Goal: Information Seeking & Learning: Find contact information

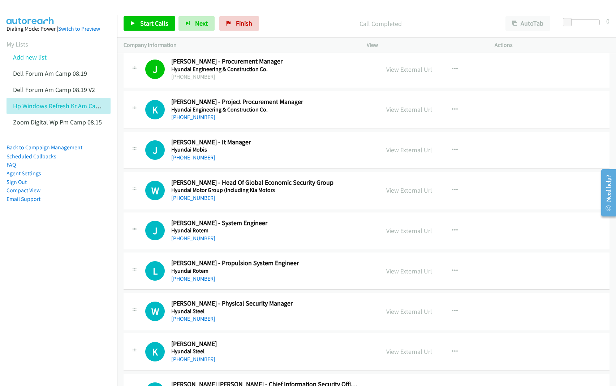
scroll to position [5821, 0]
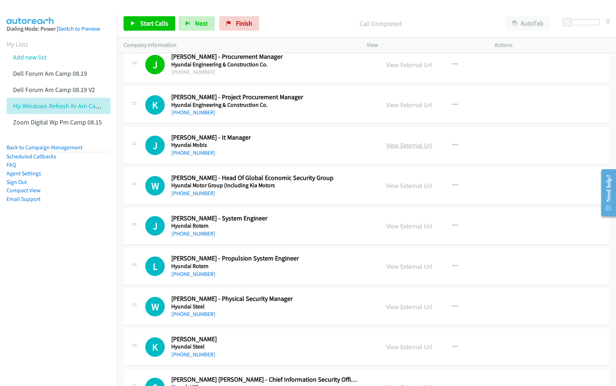
click at [401, 149] on link "View External Url" at bounding box center [409, 145] width 46 height 8
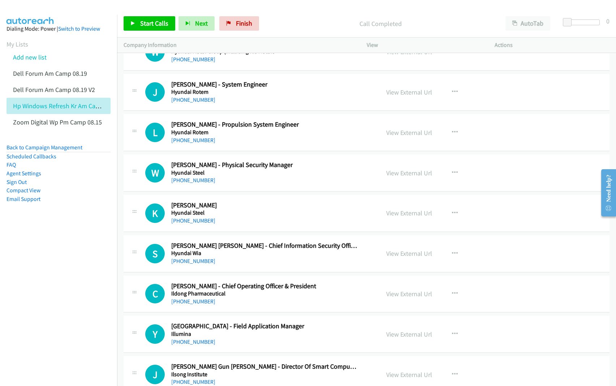
scroll to position [5957, 0]
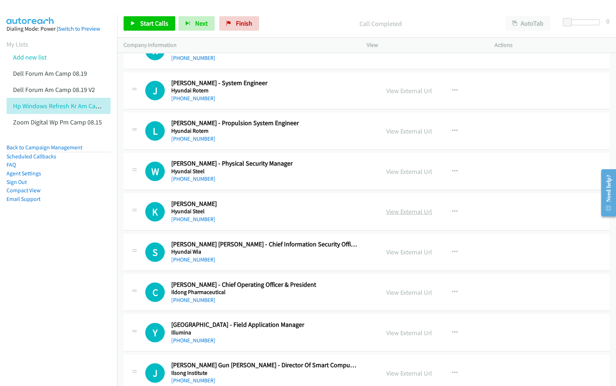
click at [399, 216] on link "View External Url" at bounding box center [409, 212] width 46 height 8
click at [394, 256] on link "View External Url" at bounding box center [409, 252] width 46 height 8
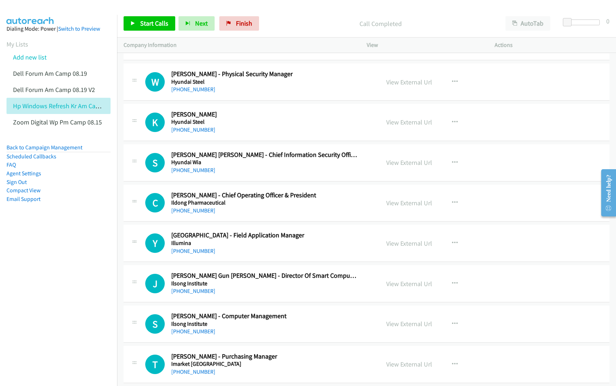
scroll to position [6047, 0]
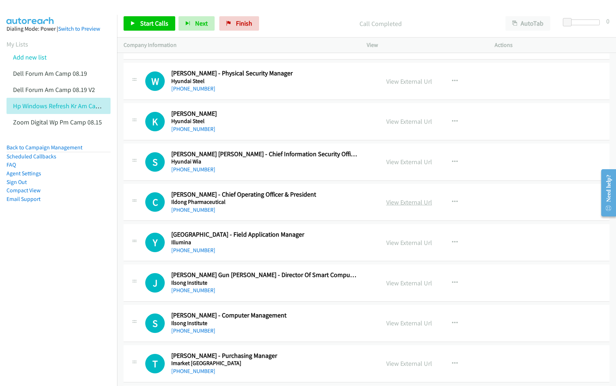
click at [391, 206] on link "View External Url" at bounding box center [409, 202] width 46 height 8
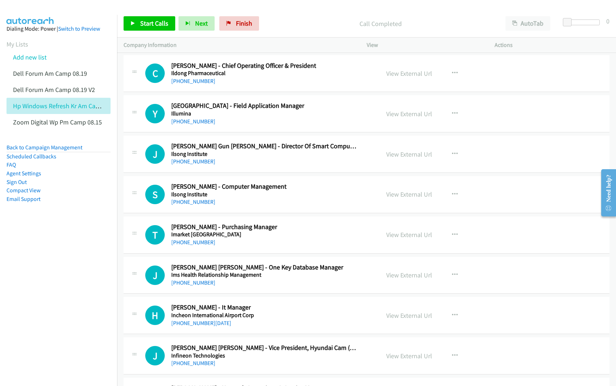
scroll to position [6182, 0]
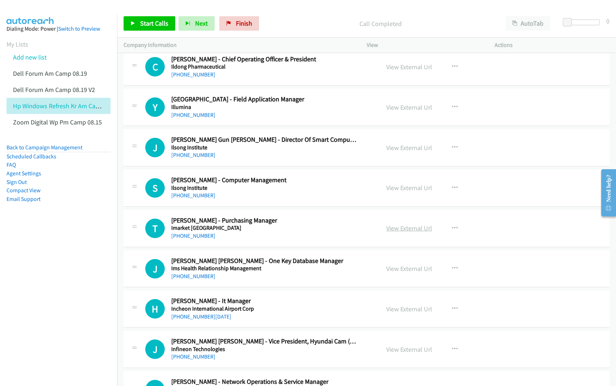
click at [392, 232] on link "View External Url" at bounding box center [409, 228] width 46 height 8
click at [403, 313] on link "View External Url" at bounding box center [409, 309] width 46 height 8
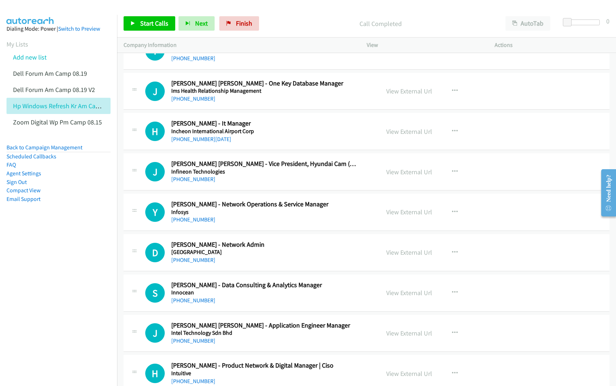
scroll to position [6363, 0]
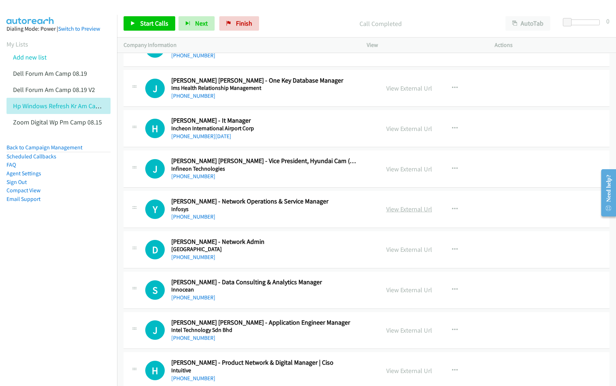
click at [398, 213] on link "View External Url" at bounding box center [409, 209] width 46 height 8
click at [396, 254] on link "View External Url" at bounding box center [409, 249] width 46 height 8
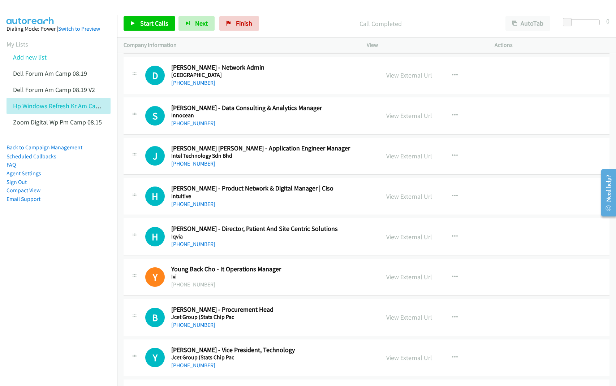
scroll to position [6543, 0]
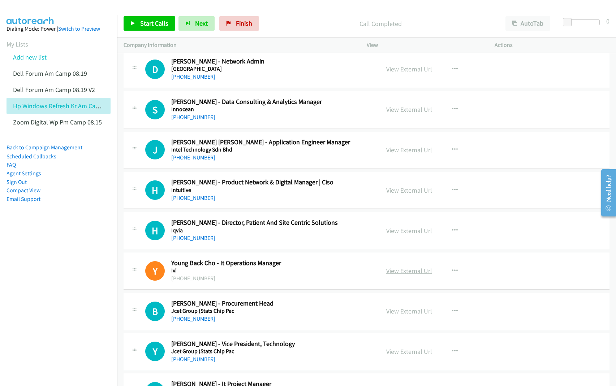
click at [398, 275] on link "View External Url" at bounding box center [409, 271] width 46 height 8
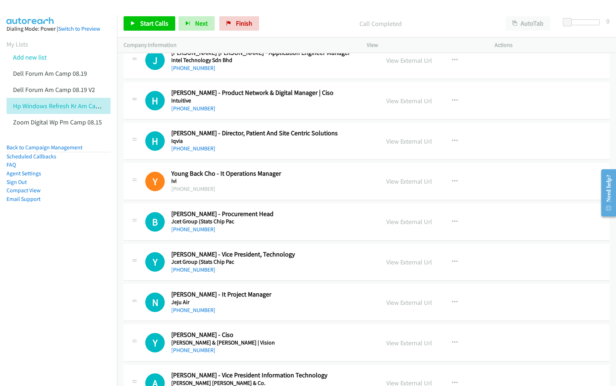
scroll to position [6634, 0]
click at [410, 225] on link "View External Url" at bounding box center [409, 221] width 46 height 8
click at [396, 266] on link "View External Url" at bounding box center [409, 261] width 46 height 8
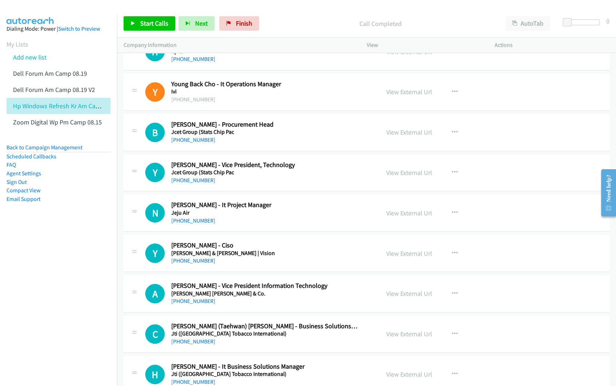
scroll to position [6724, 0]
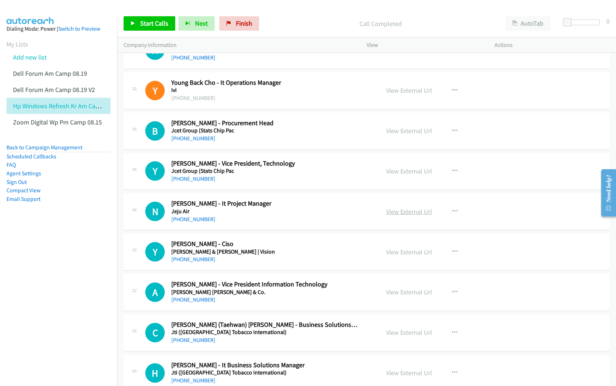
click at [397, 216] on link "View External Url" at bounding box center [409, 212] width 46 height 8
click at [403, 256] on link "View External Url" at bounding box center [409, 252] width 46 height 8
click at [388, 296] on link "View External Url" at bounding box center [409, 292] width 46 height 8
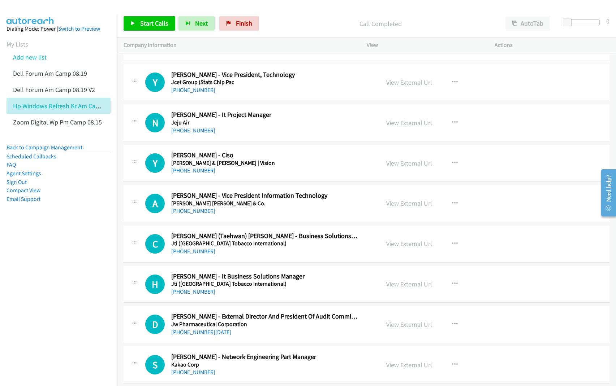
scroll to position [6814, 0]
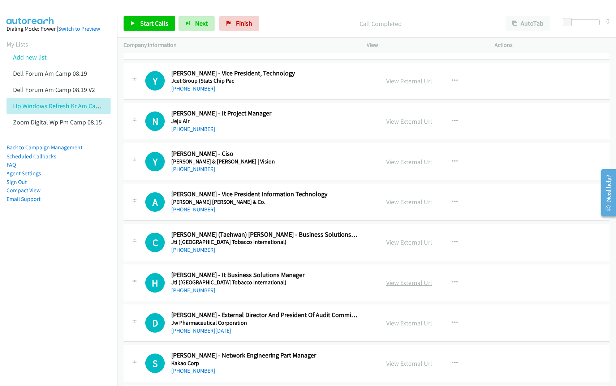
click at [392, 287] on link "View External Url" at bounding box center [409, 283] width 46 height 8
click at [397, 247] on link "View External Url" at bounding box center [409, 242] width 46 height 8
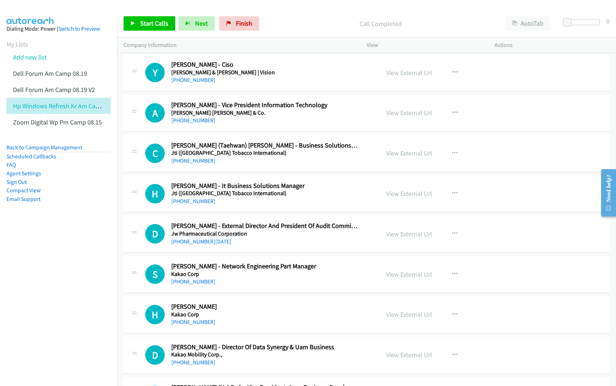
scroll to position [6904, 0]
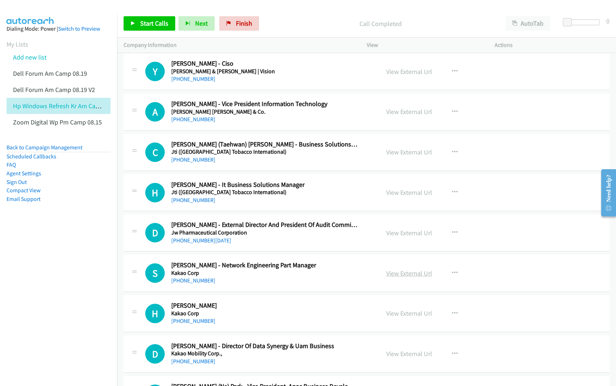
click at [403, 278] on link "View External Url" at bounding box center [409, 273] width 46 height 8
click at [395, 318] on link "View External Url" at bounding box center [409, 313] width 46 height 8
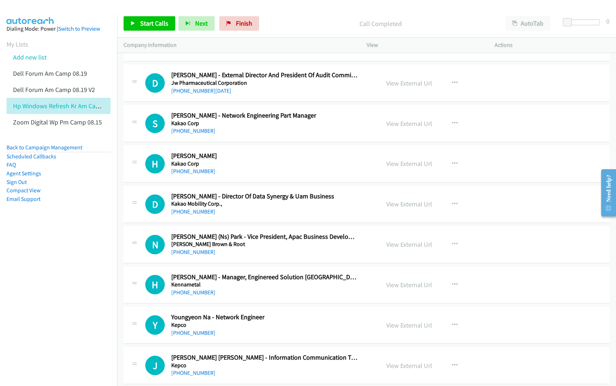
scroll to position [7085, 0]
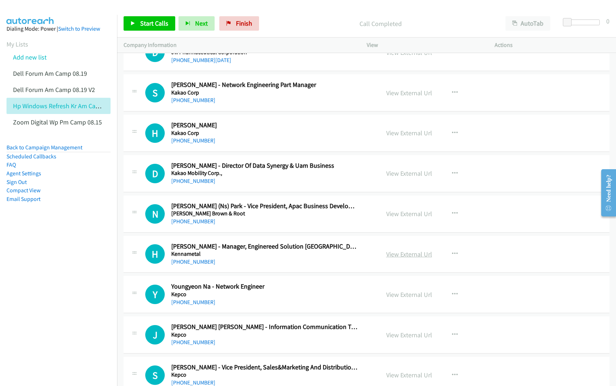
click at [399, 258] on link "View External Url" at bounding box center [409, 254] width 46 height 8
click at [404, 299] on link "View External Url" at bounding box center [409, 295] width 46 height 8
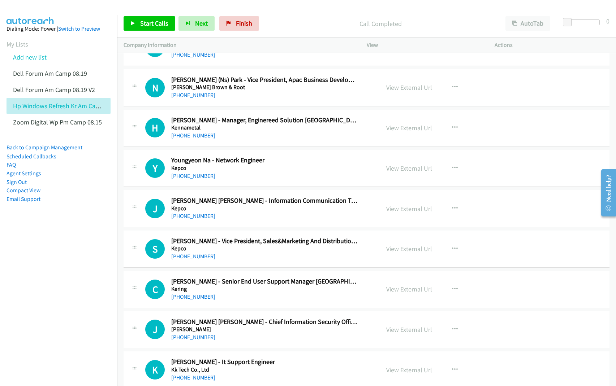
scroll to position [7220, 0]
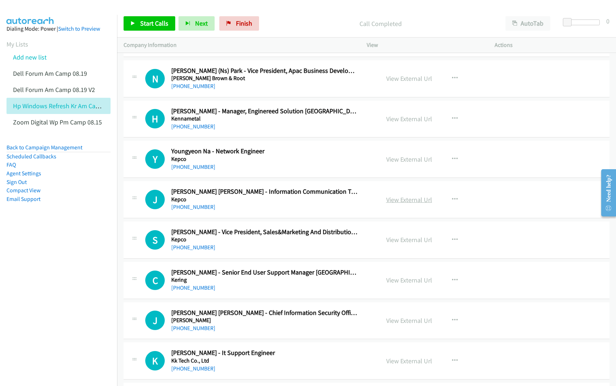
click at [398, 204] on link "View External Url" at bounding box center [409, 200] width 46 height 8
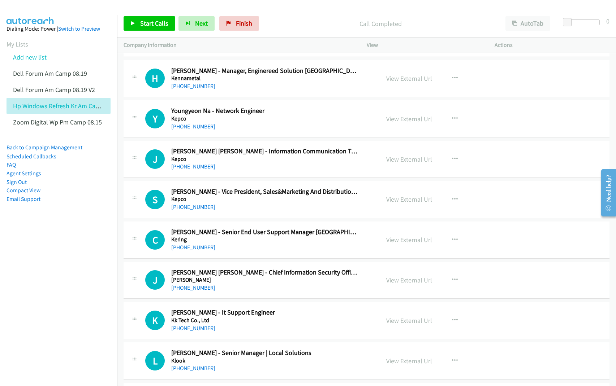
scroll to position [7265, 0]
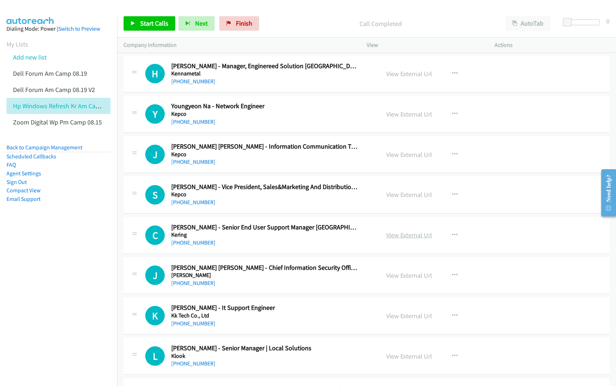
click at [392, 239] on link "View External Url" at bounding box center [409, 235] width 46 height 8
click at [389, 280] on link "View External Url" at bounding box center [409, 275] width 46 height 8
click at [401, 320] on link "View External Url" at bounding box center [409, 316] width 46 height 8
click at [197, 246] on link "[PHONE_NUMBER]" at bounding box center [193, 242] width 44 height 7
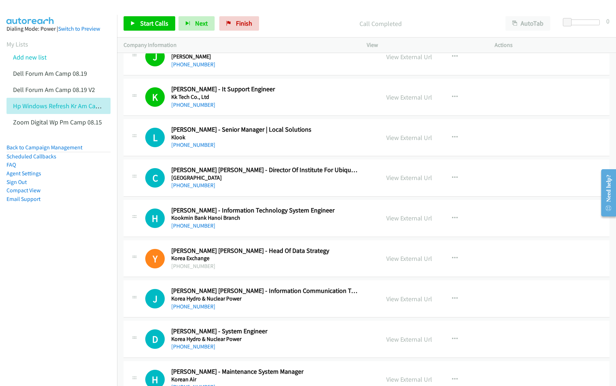
scroll to position [7491, 0]
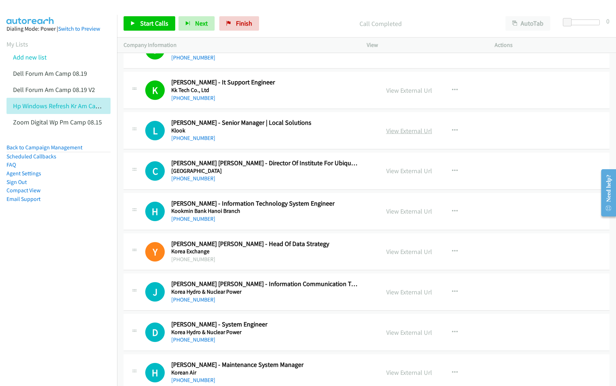
click at [418, 135] on link "View External Url" at bounding box center [409, 131] width 46 height 8
click at [399, 175] on link "View External Url" at bounding box center [409, 171] width 46 height 8
click at [395, 216] on link "View External Url" at bounding box center [409, 211] width 46 height 8
click at [398, 256] on link "View External Url" at bounding box center [409, 252] width 46 height 8
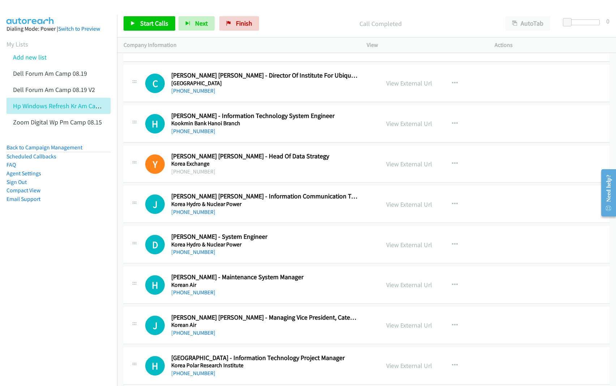
scroll to position [7581, 0]
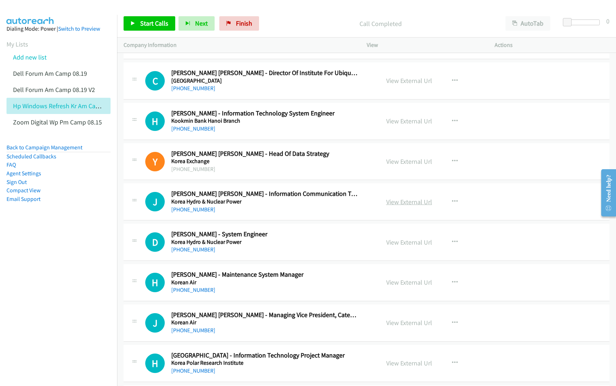
click at [405, 206] on link "View External Url" at bounding box center [409, 202] width 46 height 8
click at [404, 247] on link "View External Url" at bounding box center [409, 242] width 46 height 8
click at [400, 287] on link "View External Url" at bounding box center [409, 282] width 46 height 8
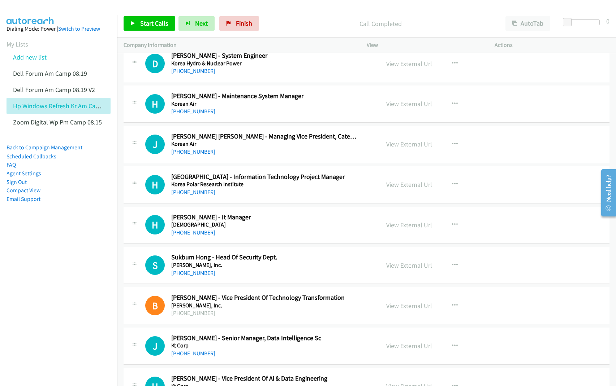
scroll to position [7762, 0]
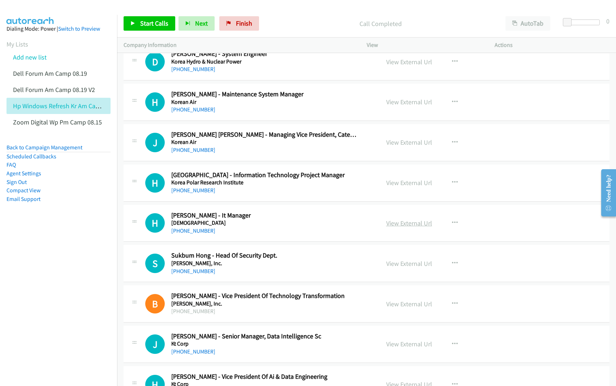
click at [404, 227] on link "View External Url" at bounding box center [409, 223] width 46 height 8
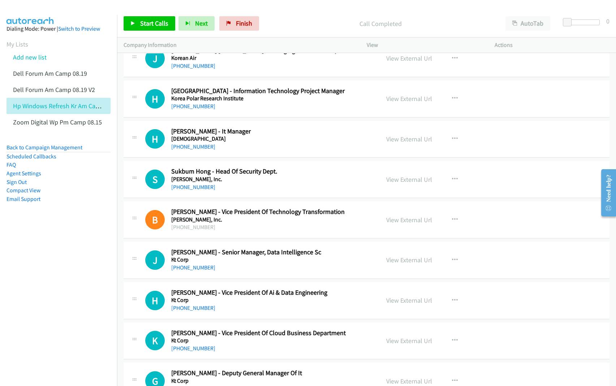
scroll to position [7852, 0]
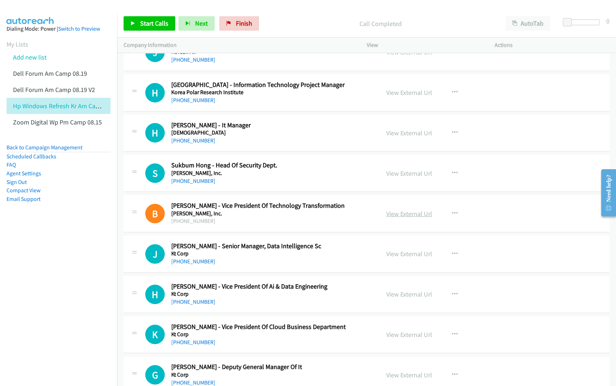
click at [411, 218] on link "View External Url" at bounding box center [409, 214] width 46 height 8
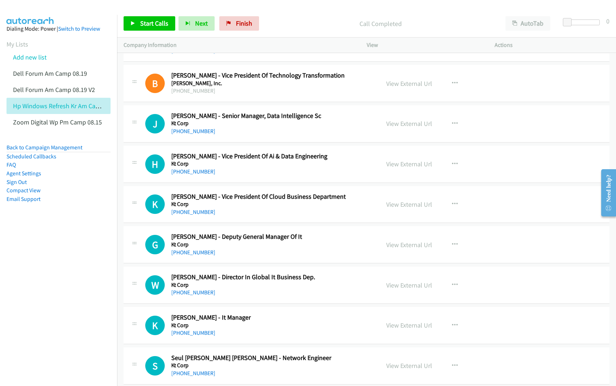
scroll to position [7987, 0]
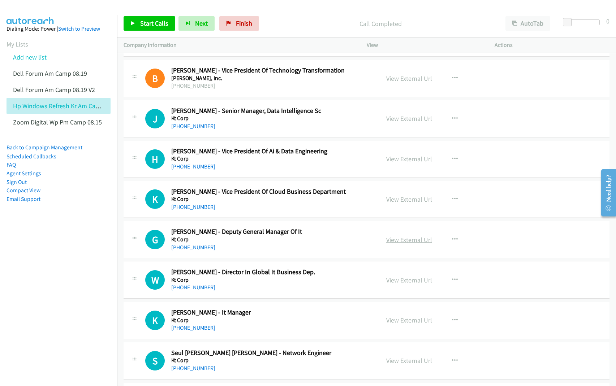
click at [407, 244] on link "View External Url" at bounding box center [409, 240] width 46 height 8
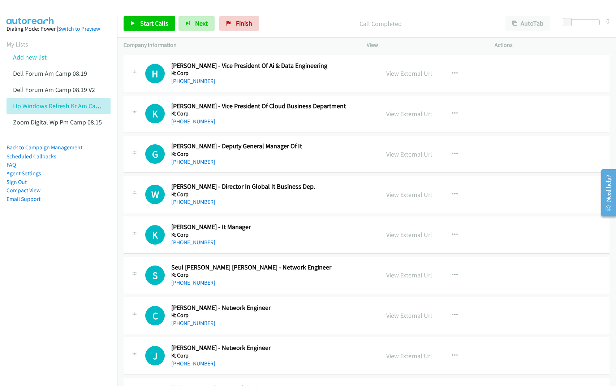
scroll to position [8078, 0]
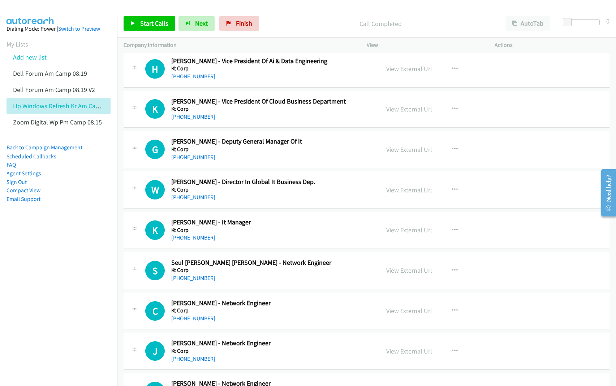
click at [399, 194] on link "View External Url" at bounding box center [409, 190] width 46 height 8
click at [399, 234] on link "View External Url" at bounding box center [409, 230] width 46 height 8
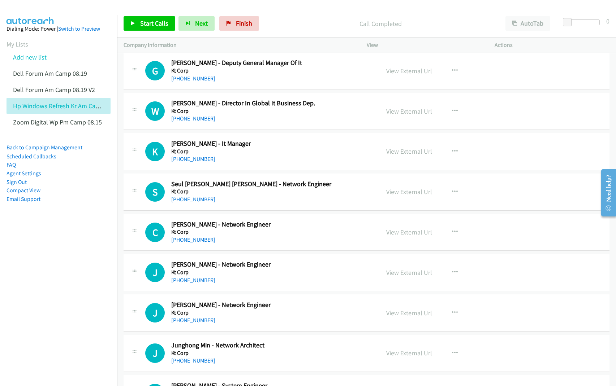
scroll to position [8168, 0]
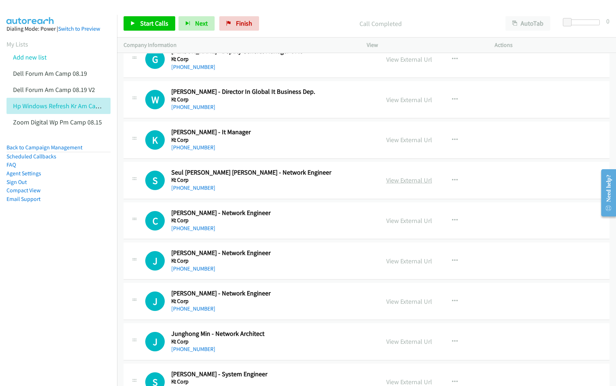
click at [394, 184] on link "View External Url" at bounding box center [409, 180] width 46 height 8
click at [391, 225] on link "View External Url" at bounding box center [409, 221] width 46 height 8
click at [390, 265] on link "View External Url" at bounding box center [409, 261] width 46 height 8
click at [399, 306] on link "View External Url" at bounding box center [409, 301] width 46 height 8
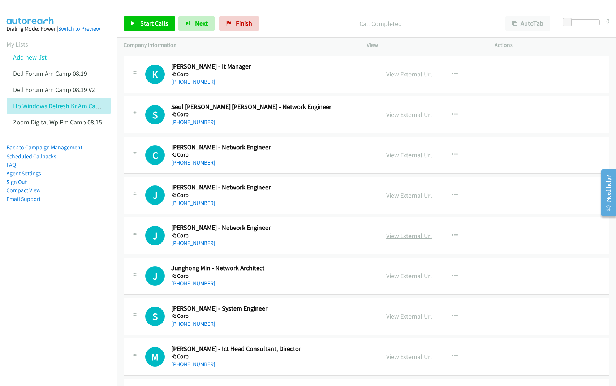
scroll to position [8303, 0]
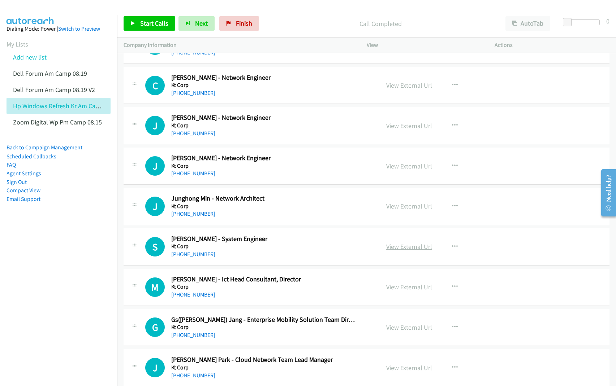
click at [403, 251] on link "View External Url" at bounding box center [409, 247] width 46 height 8
click at [403, 291] on link "View External Url" at bounding box center [409, 287] width 46 height 8
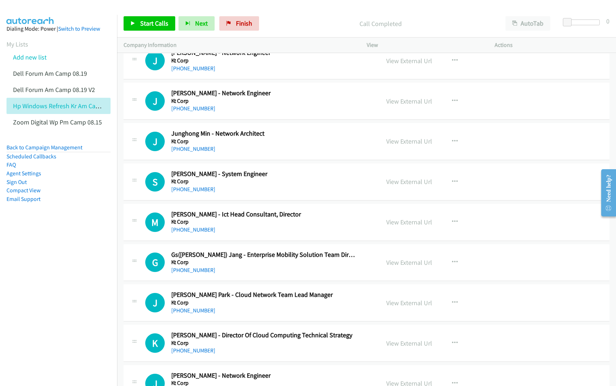
scroll to position [8394, 0]
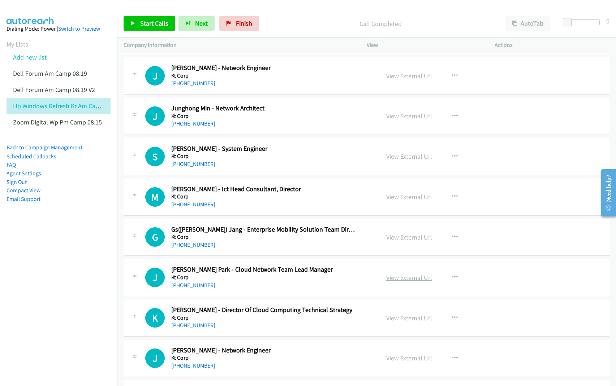
click at [394, 282] on link "View External Url" at bounding box center [409, 278] width 46 height 8
click at [394, 322] on link "View External Url" at bounding box center [409, 318] width 46 height 8
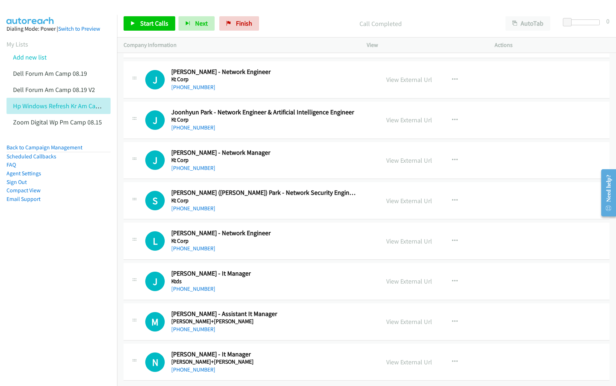
scroll to position [8693, 0]
click at [400, 358] on link "View External Url" at bounding box center [409, 362] width 46 height 8
click at [412, 318] on link "View External Url" at bounding box center [409, 322] width 46 height 8
click at [397, 277] on link "View External Url" at bounding box center [409, 281] width 46 height 8
click at [407, 237] on link "View External Url" at bounding box center [409, 241] width 46 height 8
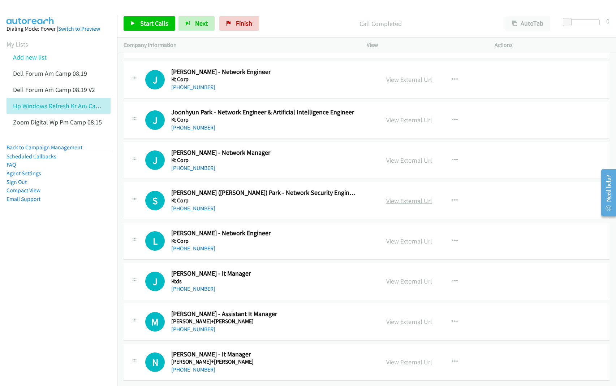
click at [408, 197] on link "View External Url" at bounding box center [409, 201] width 46 height 8
click at [403, 156] on link "View External Url" at bounding box center [409, 160] width 46 height 8
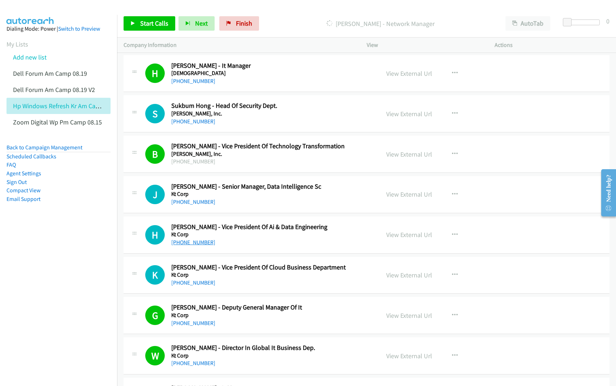
scroll to position [7881, 0]
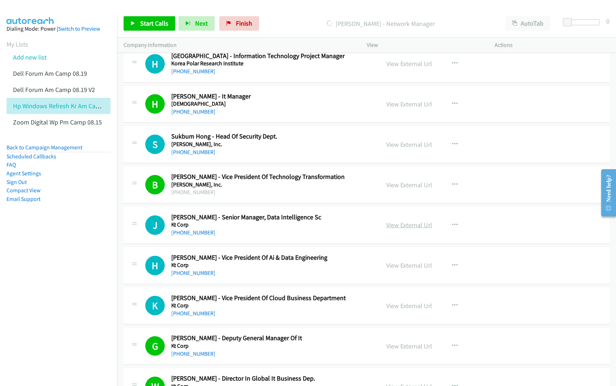
click at [397, 229] on link "View External Url" at bounding box center [409, 225] width 46 height 8
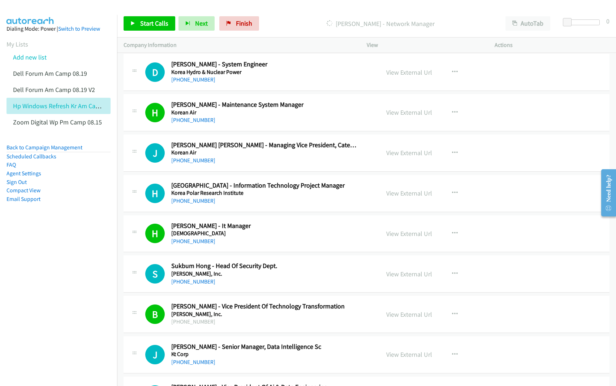
scroll to position [7746, 0]
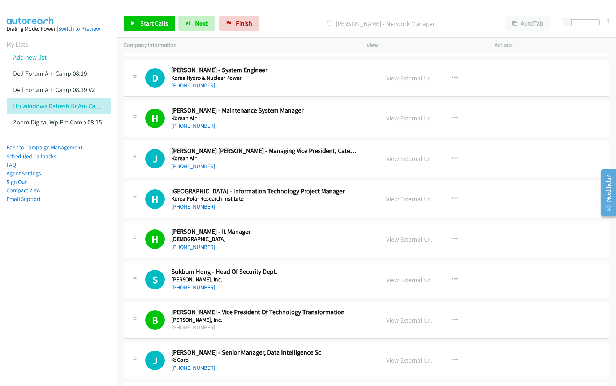
click at [394, 203] on link "View External Url" at bounding box center [409, 199] width 46 height 8
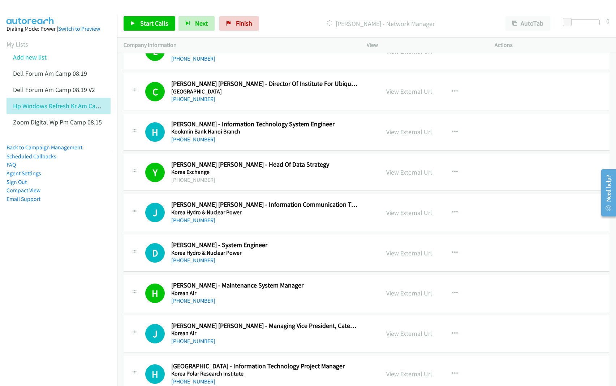
scroll to position [7565, 0]
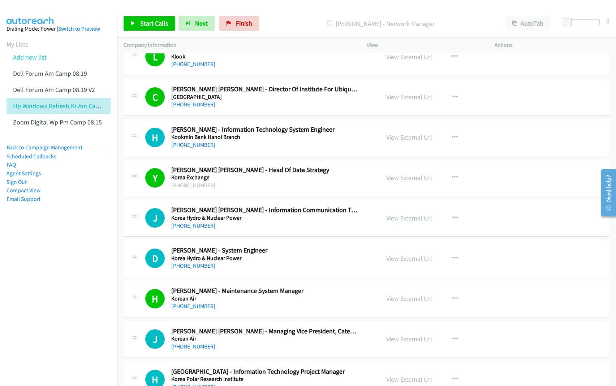
click at [393, 222] on link "View External Url" at bounding box center [409, 218] width 46 height 8
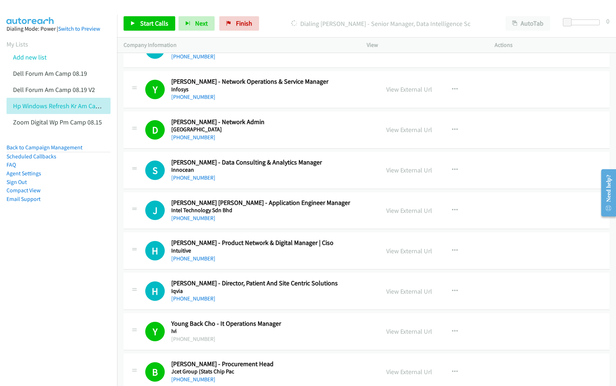
scroll to position [6482, 0]
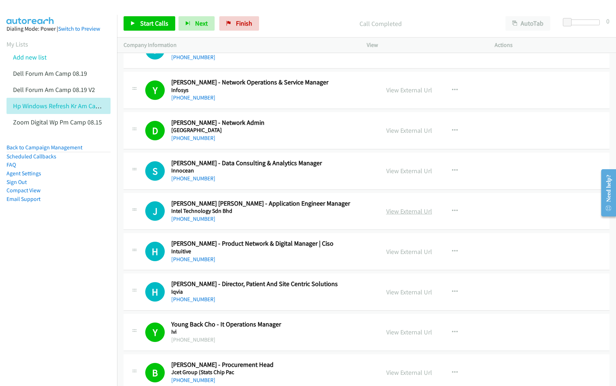
click at [403, 216] on link "View External Url" at bounding box center [409, 211] width 46 height 8
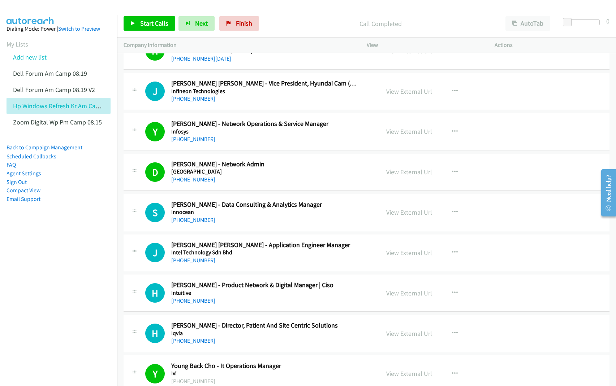
scroll to position [6437, 0]
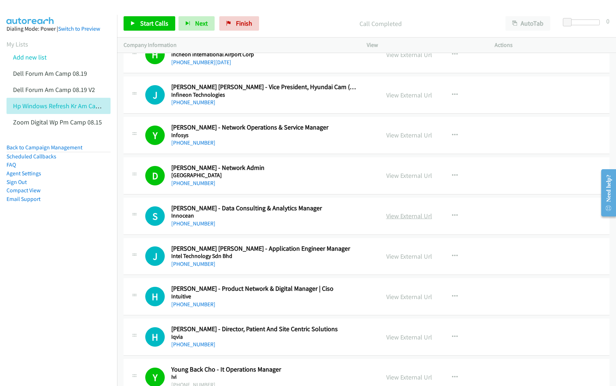
click at [412, 220] on link "View External Url" at bounding box center [409, 216] width 46 height 8
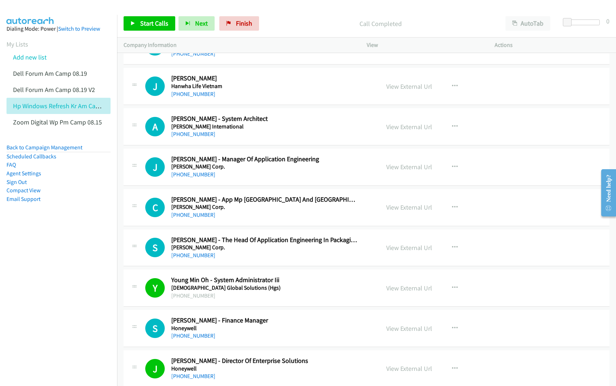
scroll to position [5354, 0]
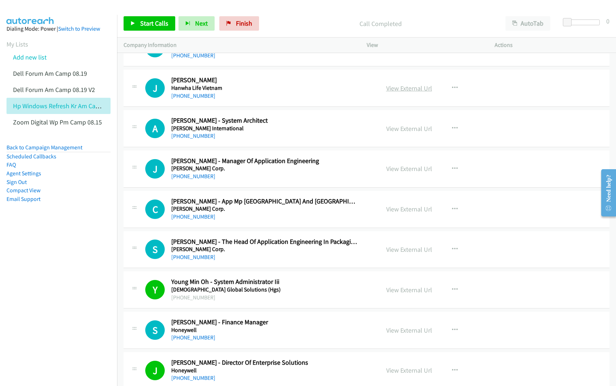
click at [394, 92] on link "View External Url" at bounding box center [409, 88] width 46 height 8
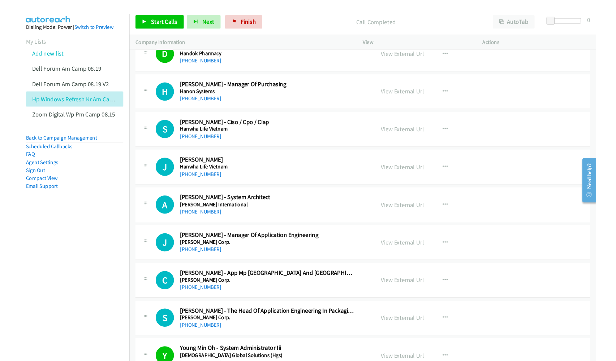
scroll to position [5218, 0]
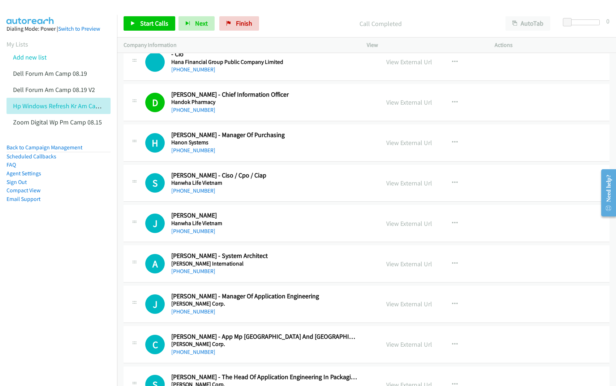
click at [98, 310] on nav "Dialing Mode: Power | Switch to Preview My Lists Add new list Dell Forum Am Cam…" at bounding box center [58, 208] width 117 height 386
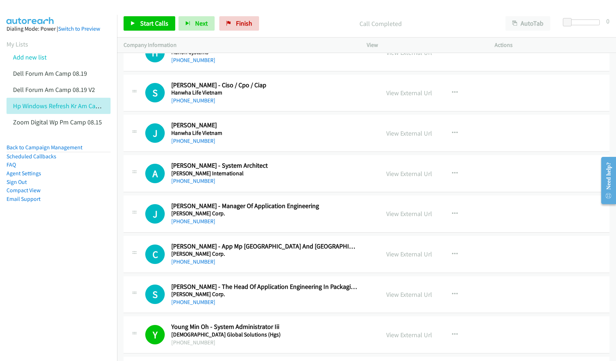
scroll to position [5354, 0]
